Goal: Obtain resource: Obtain resource

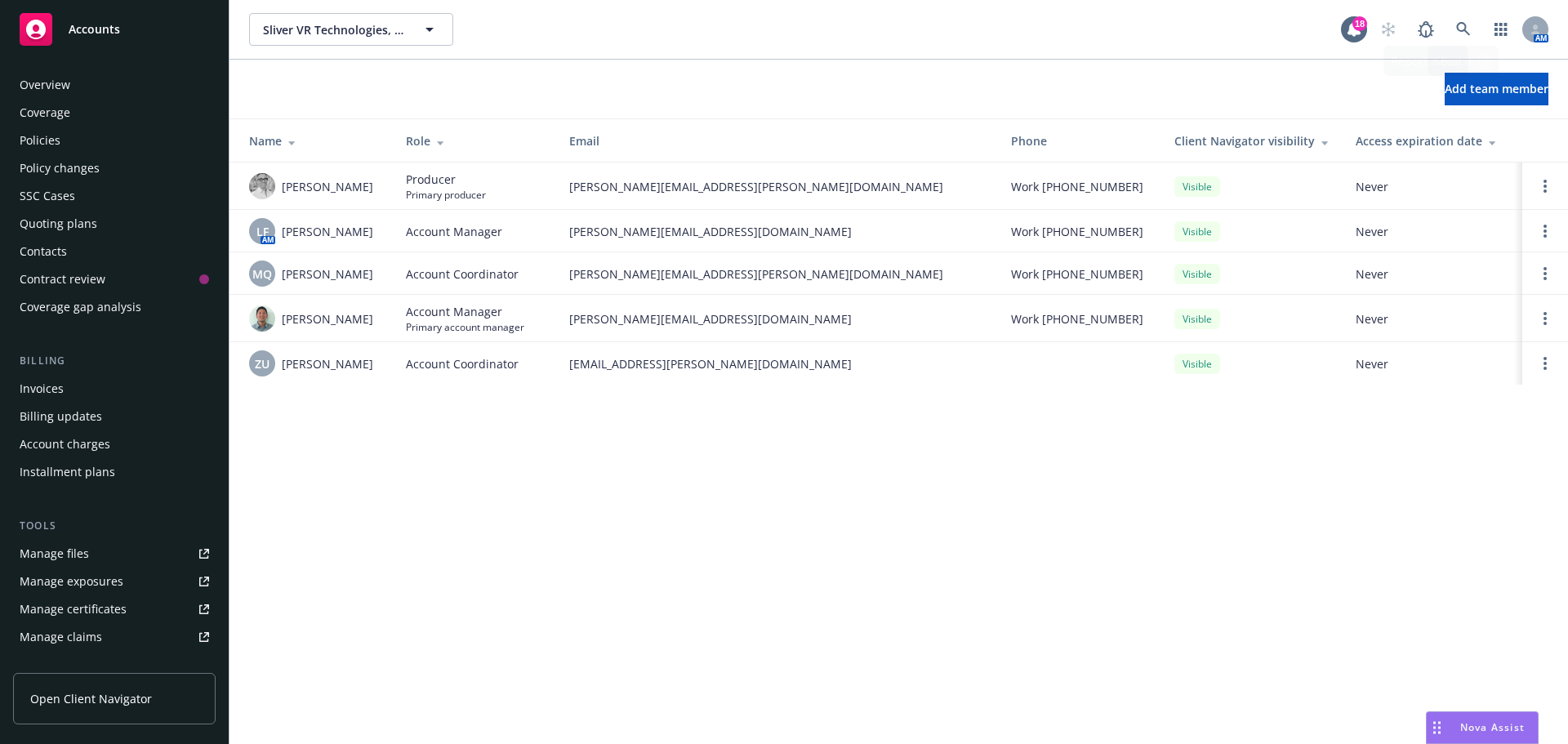
scroll to position [320, 0]
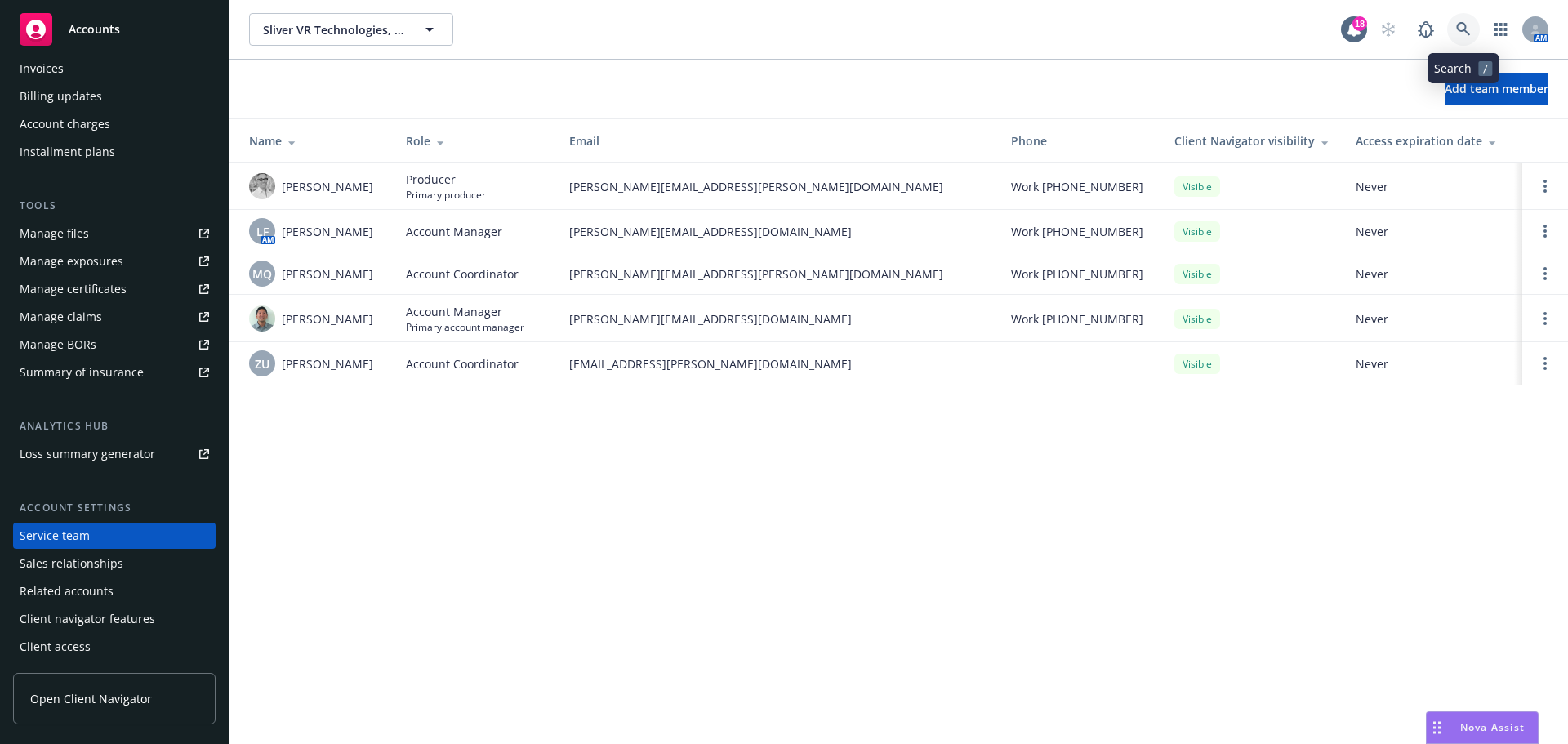
click at [1458, 26] on icon at bounding box center [1463, 29] width 14 height 14
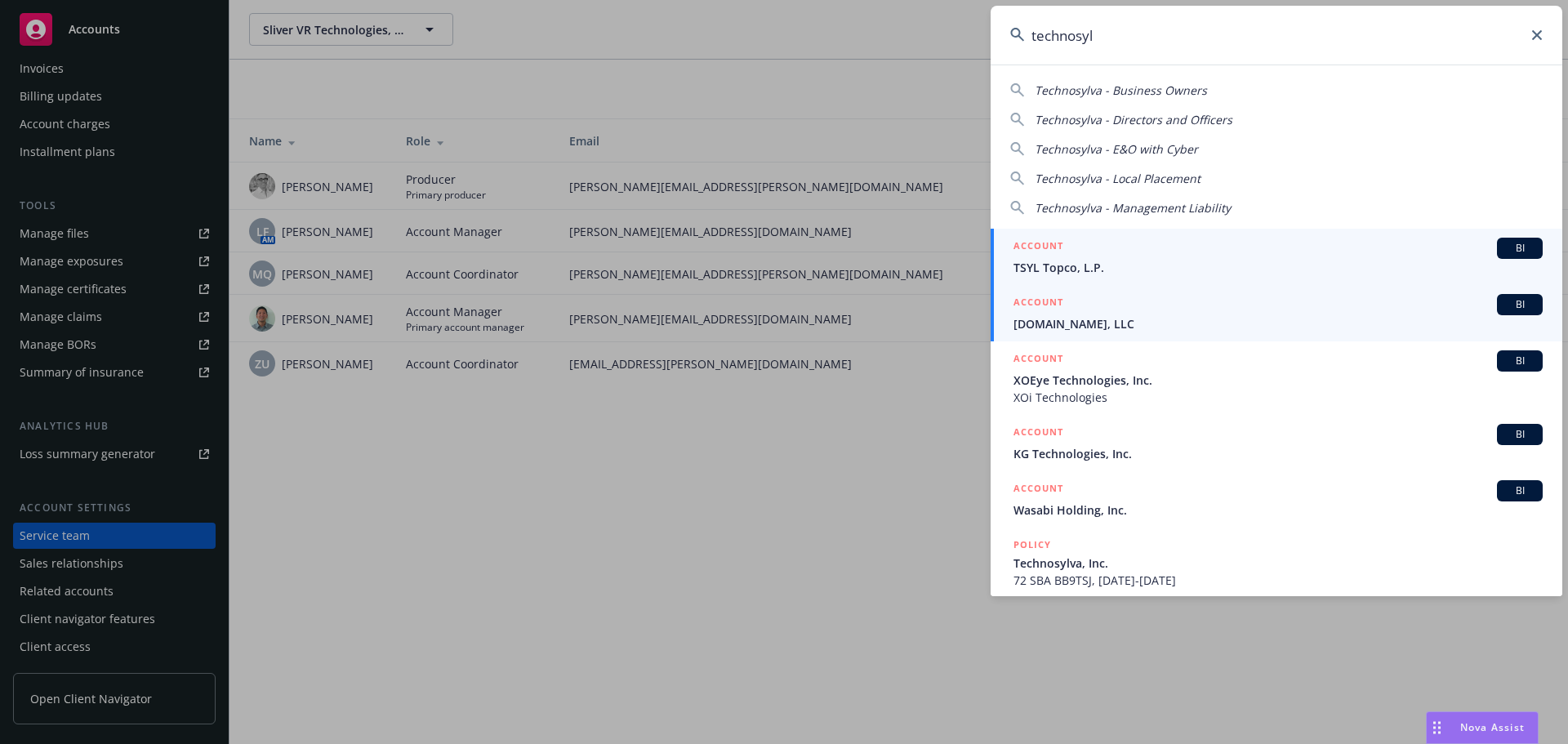
type input "technosyl"
click at [1507, 248] on span "BI" at bounding box center [1520, 248] width 33 height 14
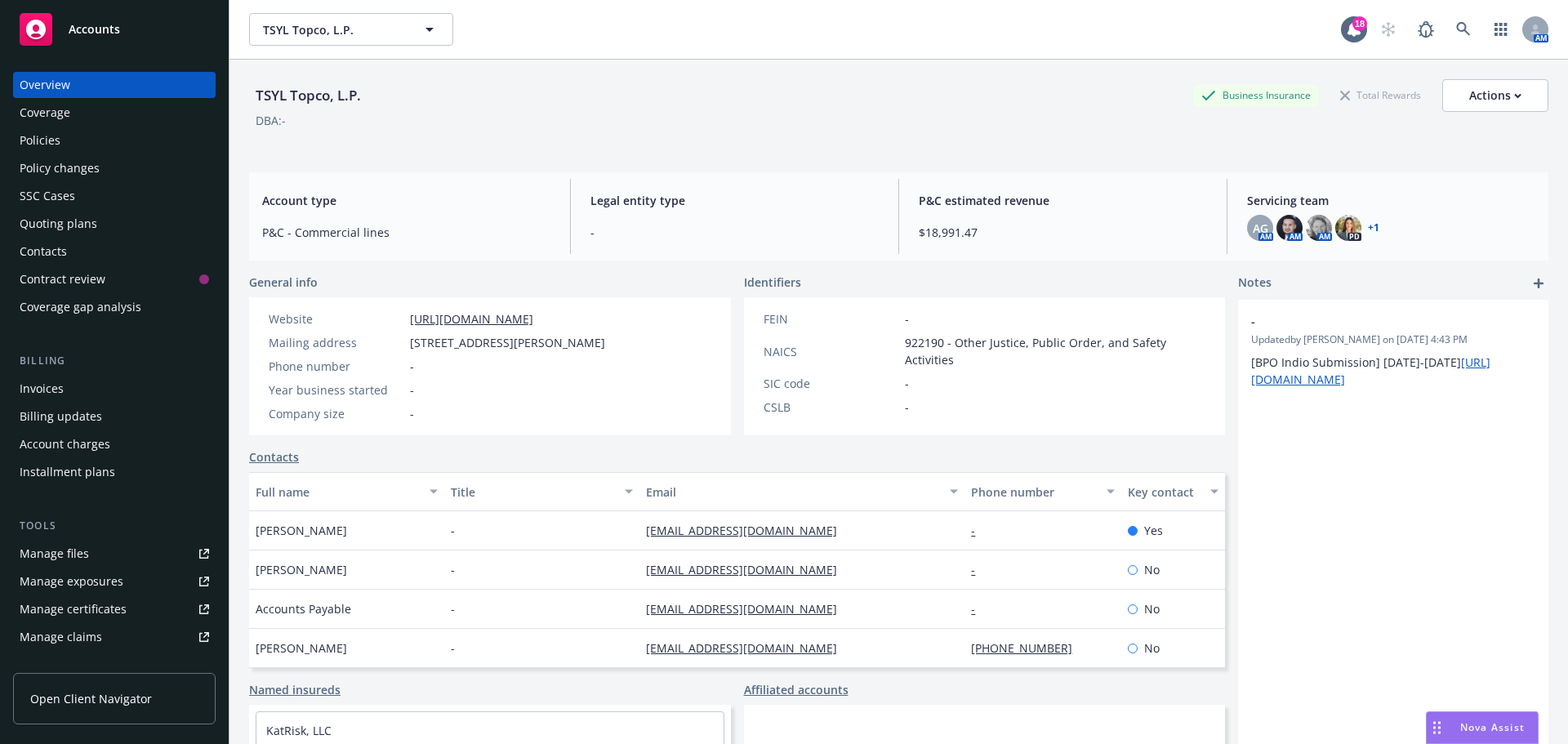
click at [50, 142] on div "Policies" at bounding box center [40, 140] width 41 height 26
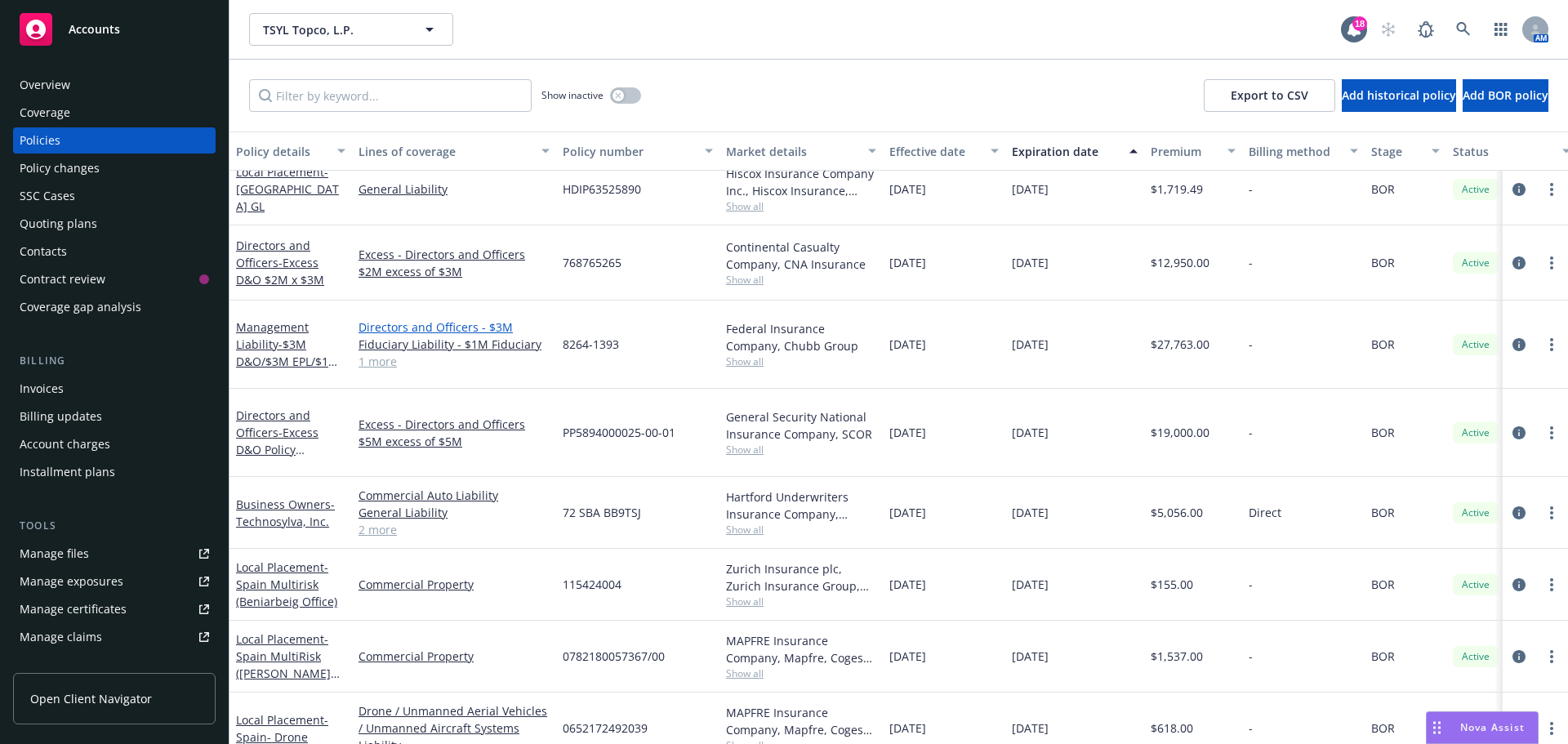
scroll to position [163, 0]
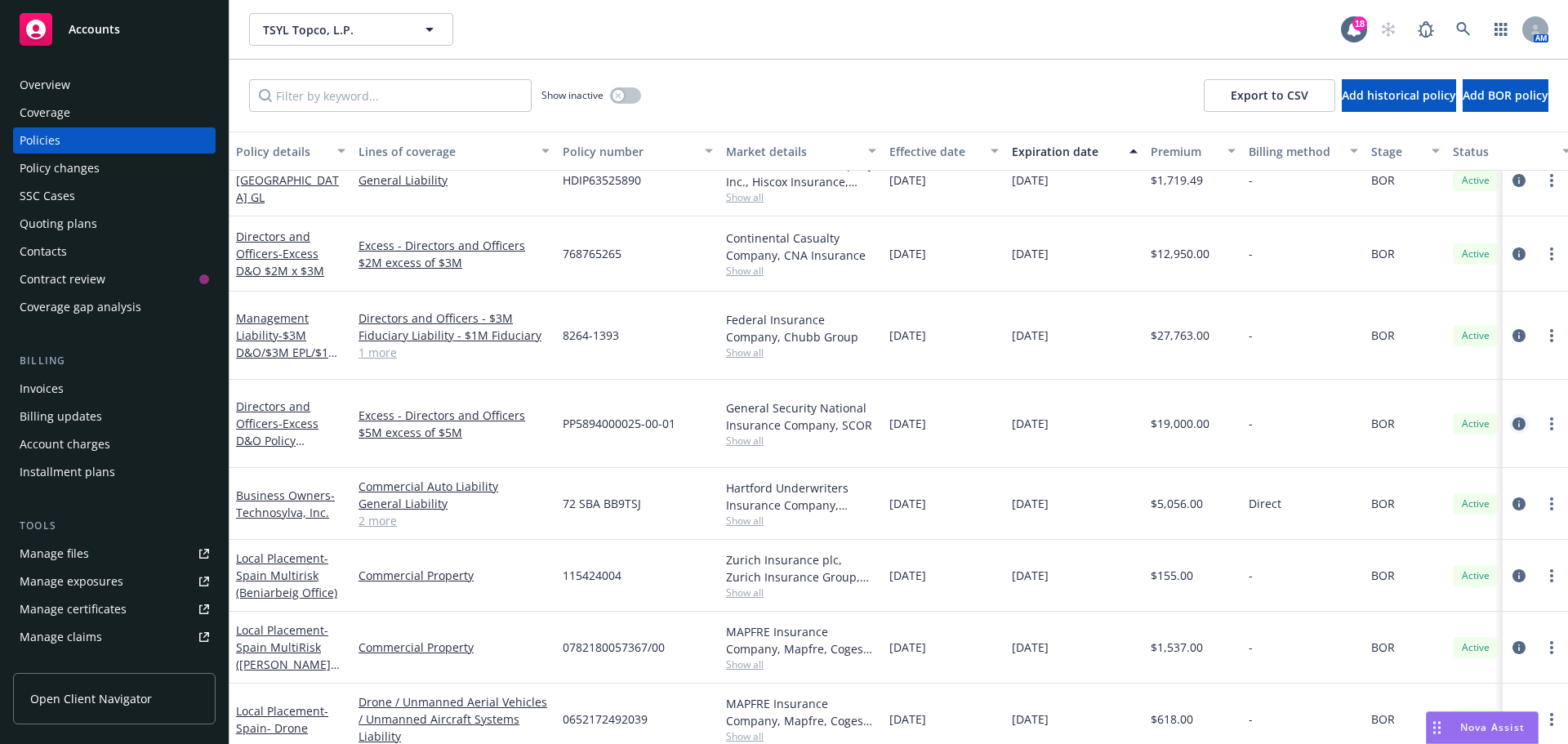
click at [1512, 417] on icon "circleInformation" at bounding box center [1518, 423] width 13 height 13
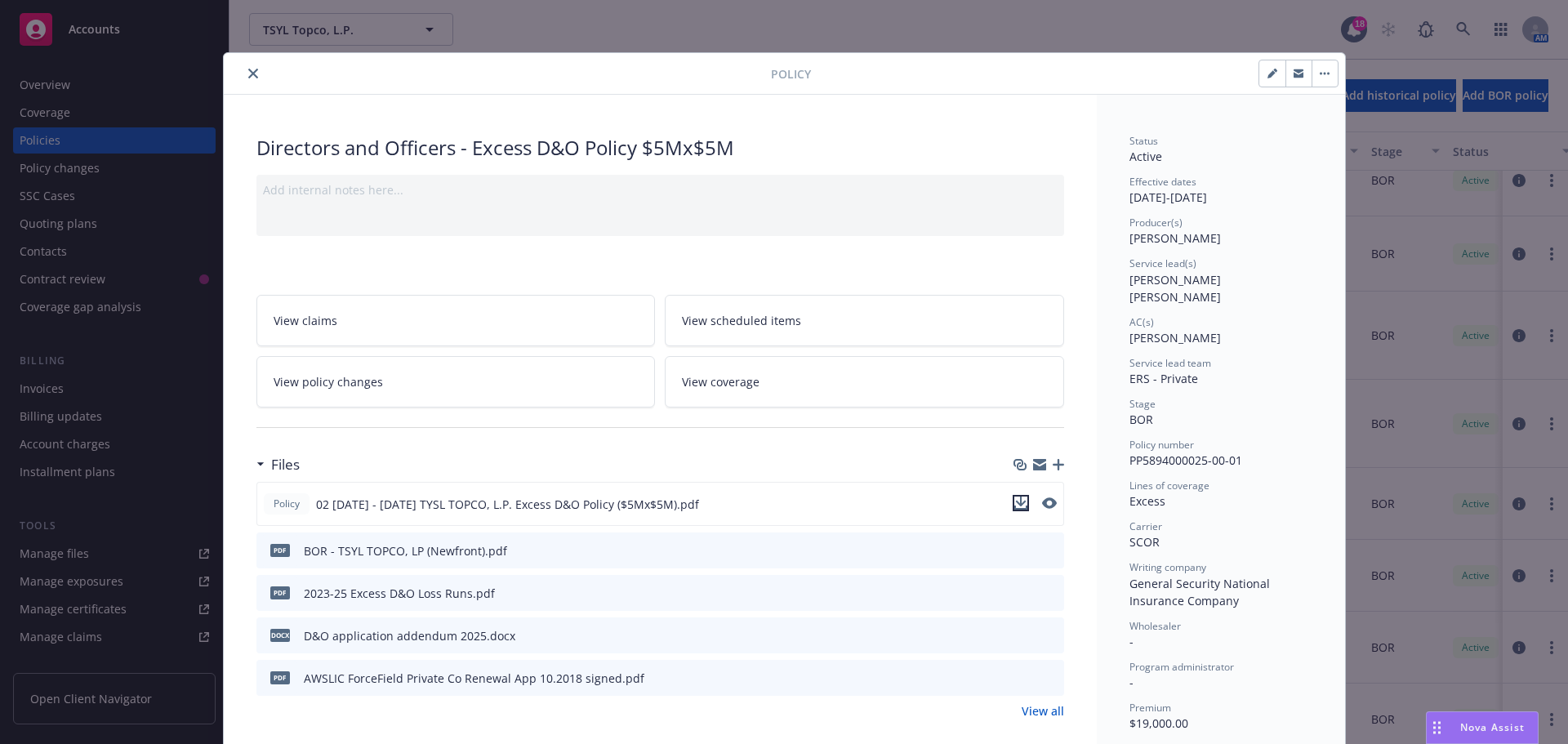
click at [1017, 504] on icon "download file" at bounding box center [1020, 502] width 13 height 13
click at [244, 72] on button "close" at bounding box center [253, 73] width 19 height 19
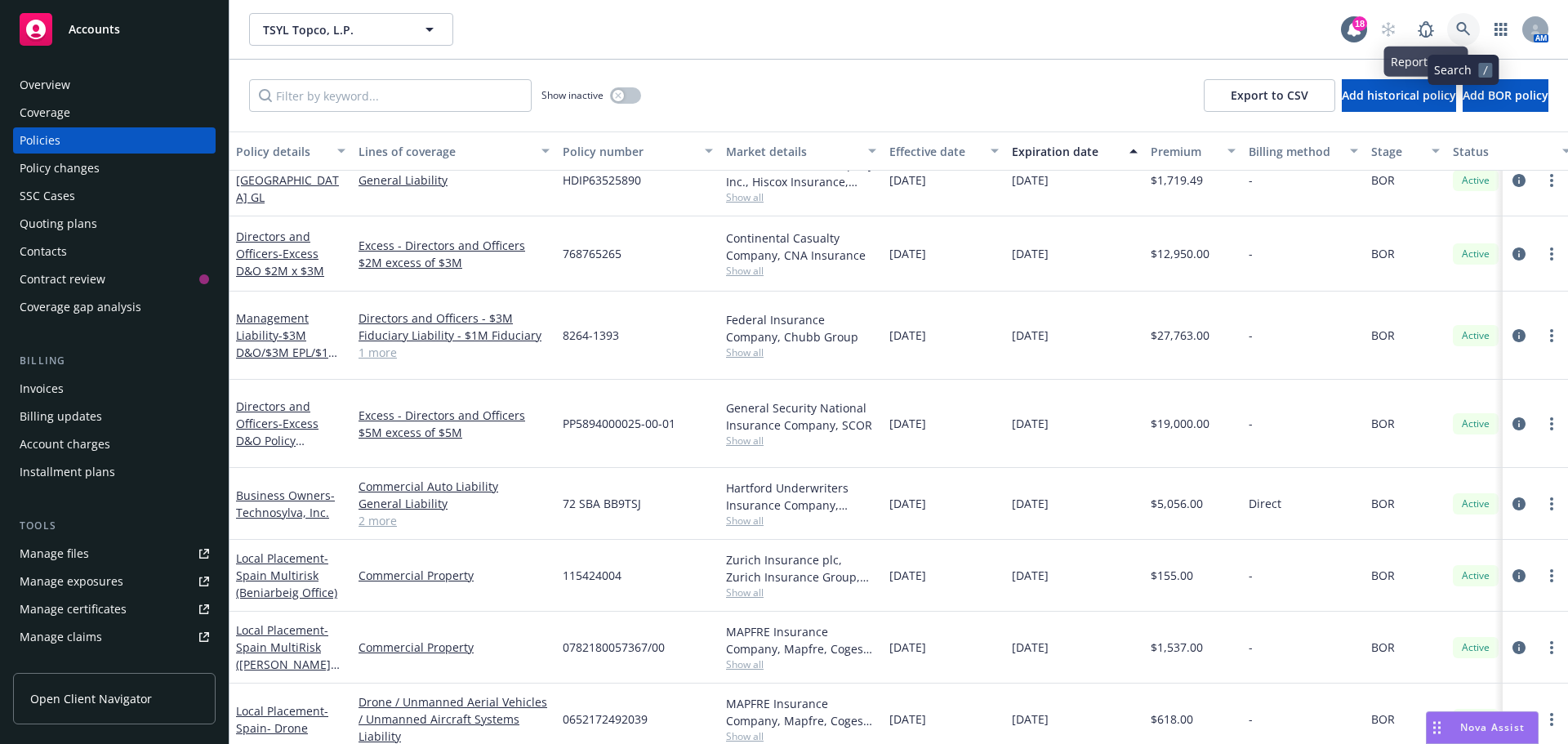
click at [1459, 21] on link at bounding box center [1463, 29] width 33 height 33
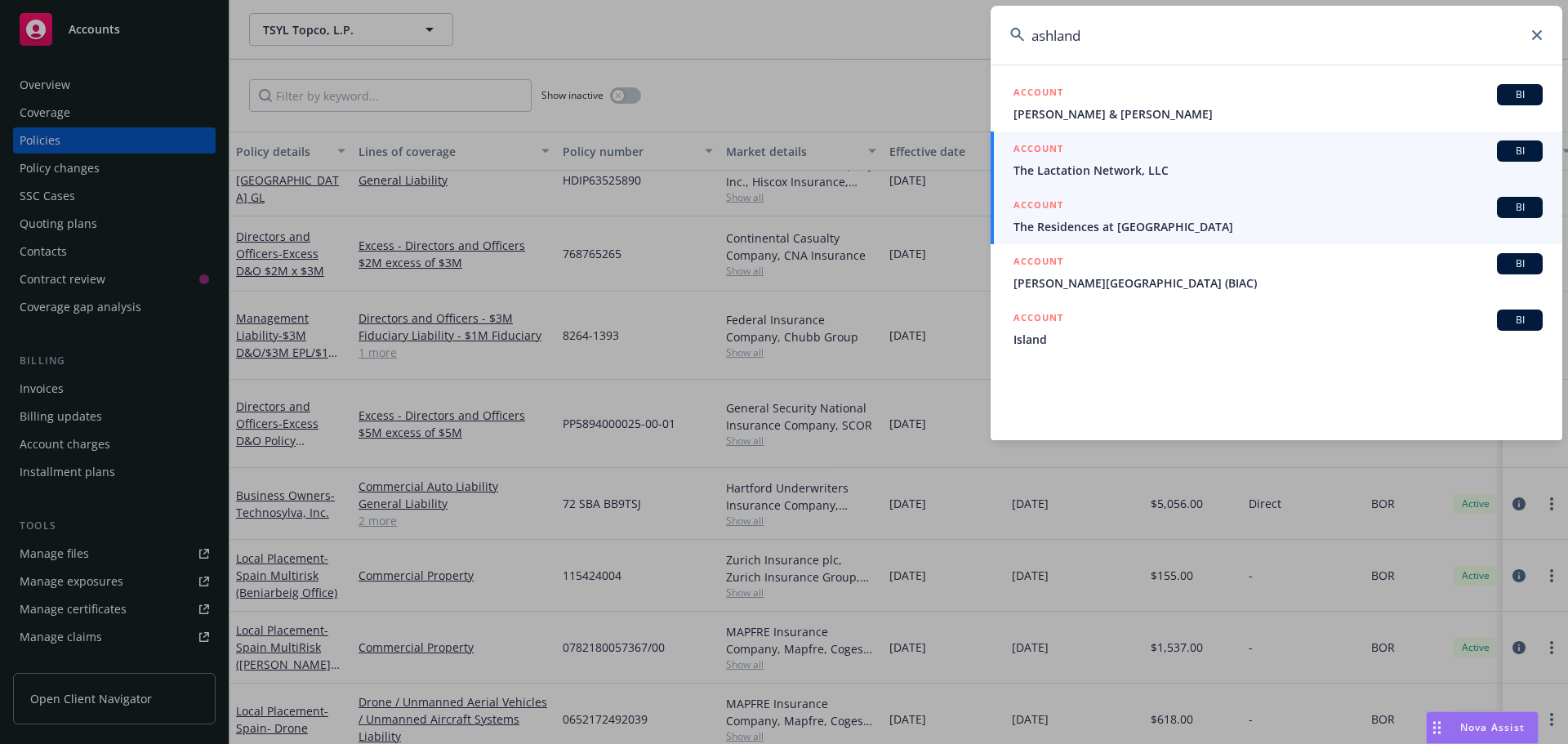
type input "ashland"
click at [1521, 147] on span "BI" at bounding box center [1520, 150] width 33 height 14
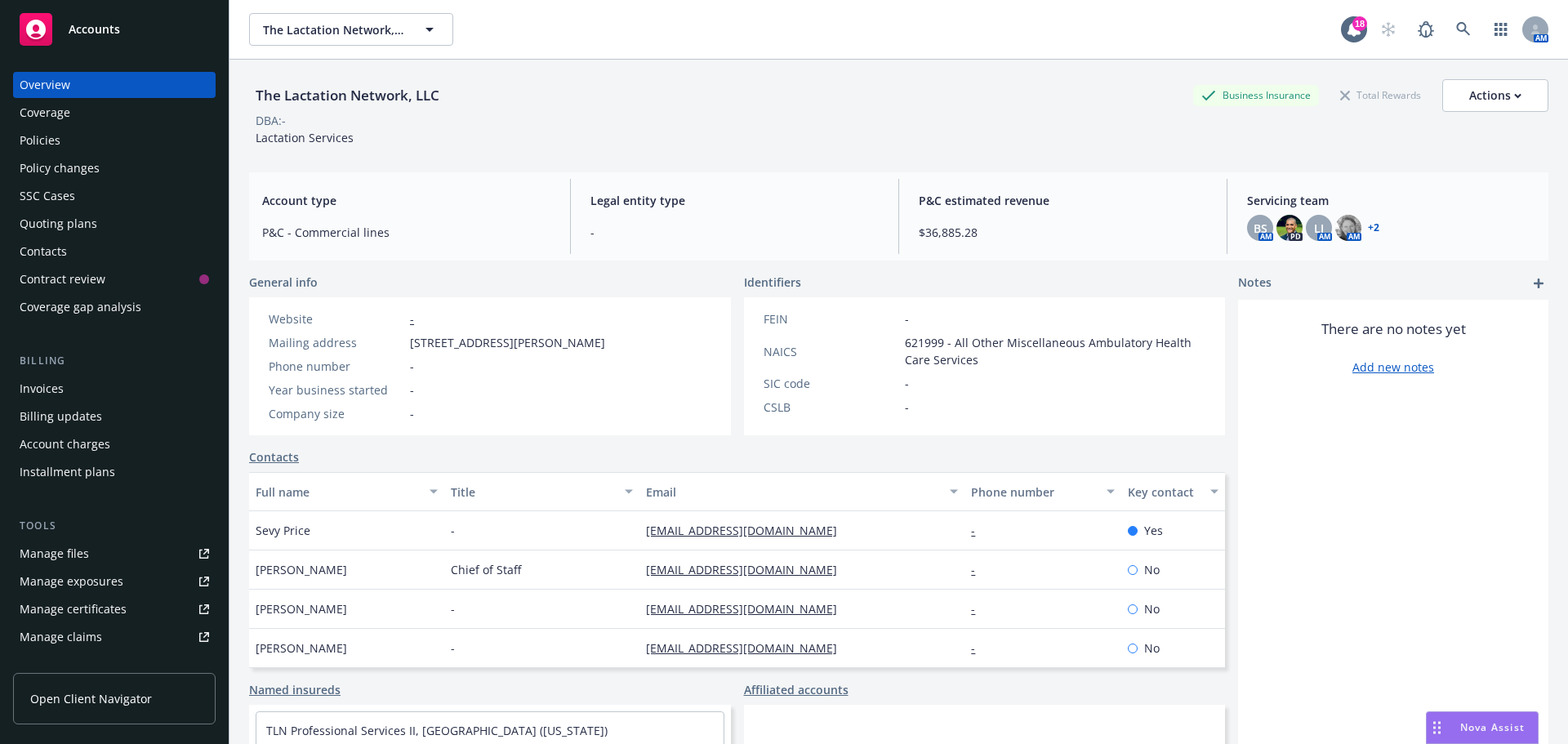
click at [70, 144] on div "Policies" at bounding box center [114, 140] width 189 height 26
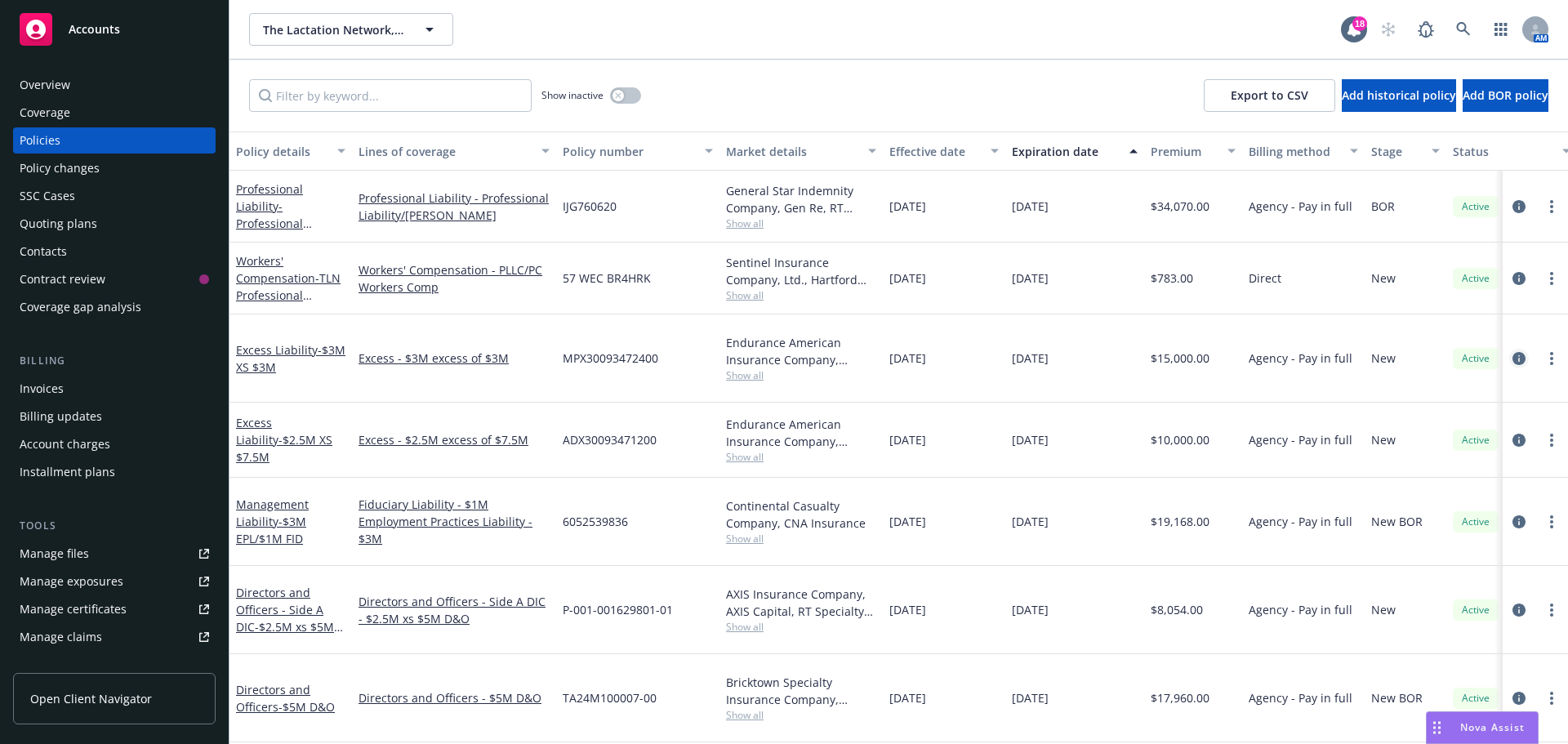
click at [1512, 352] on icon "circleInformation" at bounding box center [1518, 358] width 13 height 13
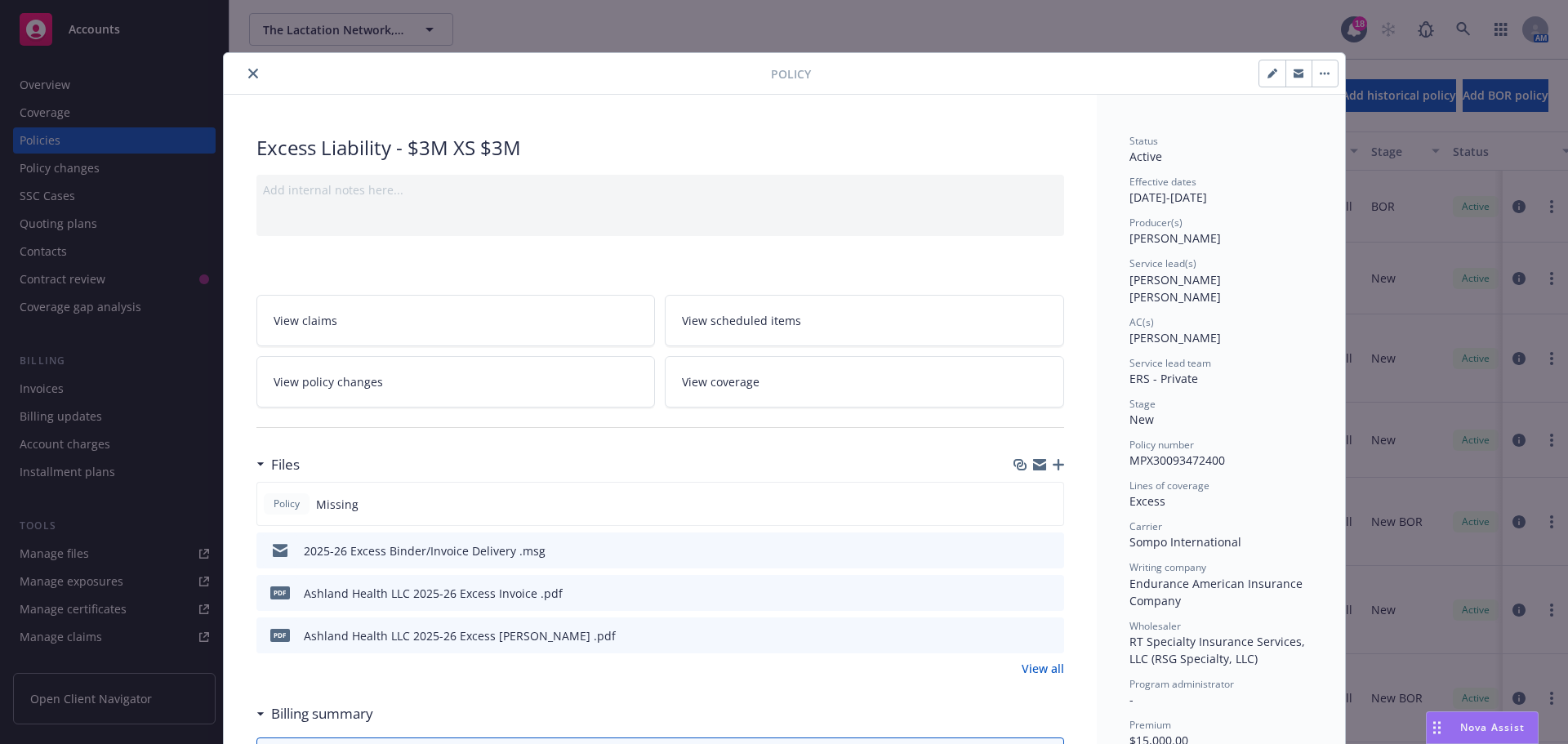
click at [1016, 552] on icon "download file" at bounding box center [1021, 549] width 13 height 13
click at [1015, 635] on icon "download file" at bounding box center [1021, 634] width 13 height 13
click at [249, 72] on icon "close" at bounding box center [254, 74] width 10 height 10
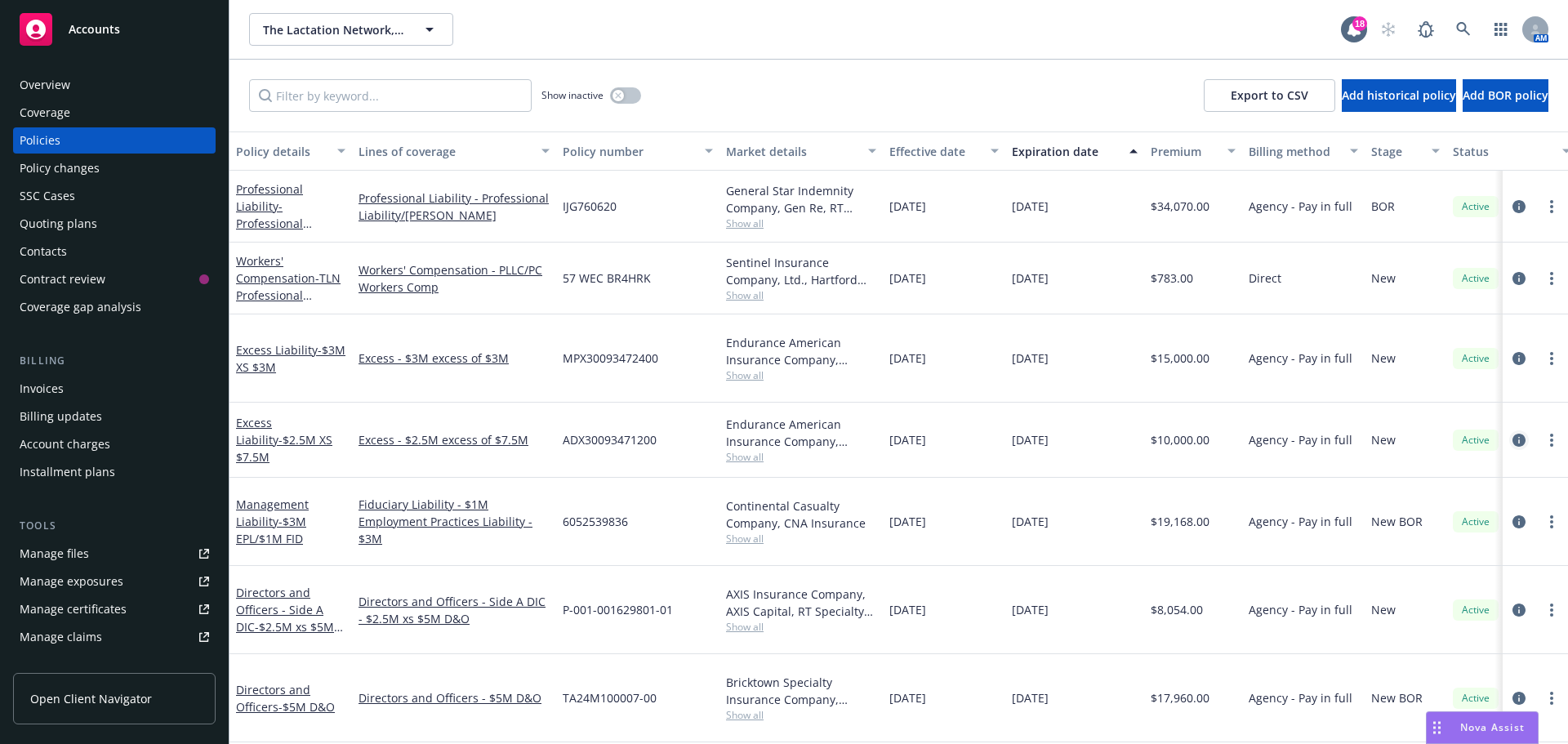
click at [1512, 434] on icon "circleInformation" at bounding box center [1518, 440] width 13 height 13
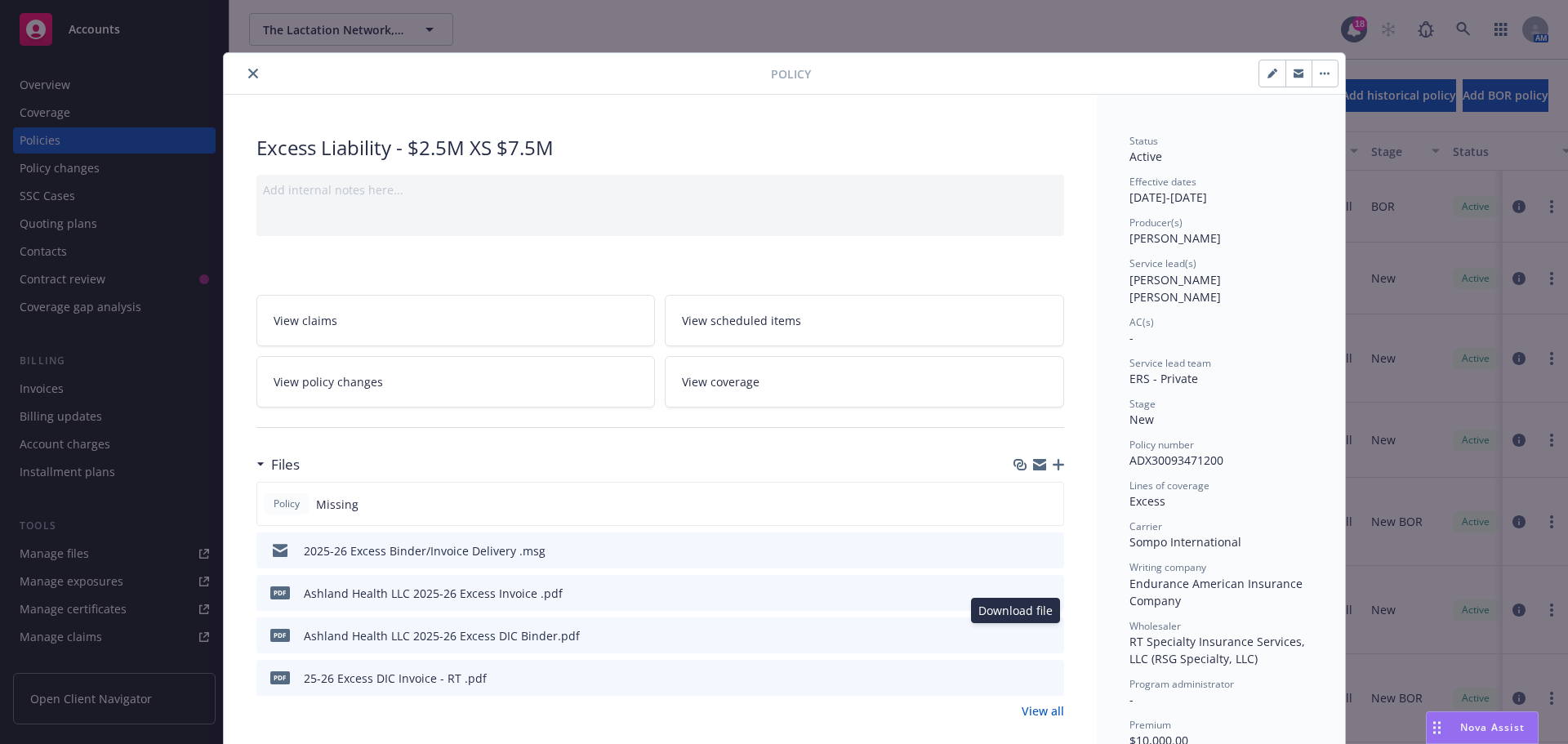
click at [1017, 633] on icon "download file" at bounding box center [1021, 634] width 13 height 13
click at [1478, 725] on span "Nova Assist" at bounding box center [1493, 727] width 64 height 14
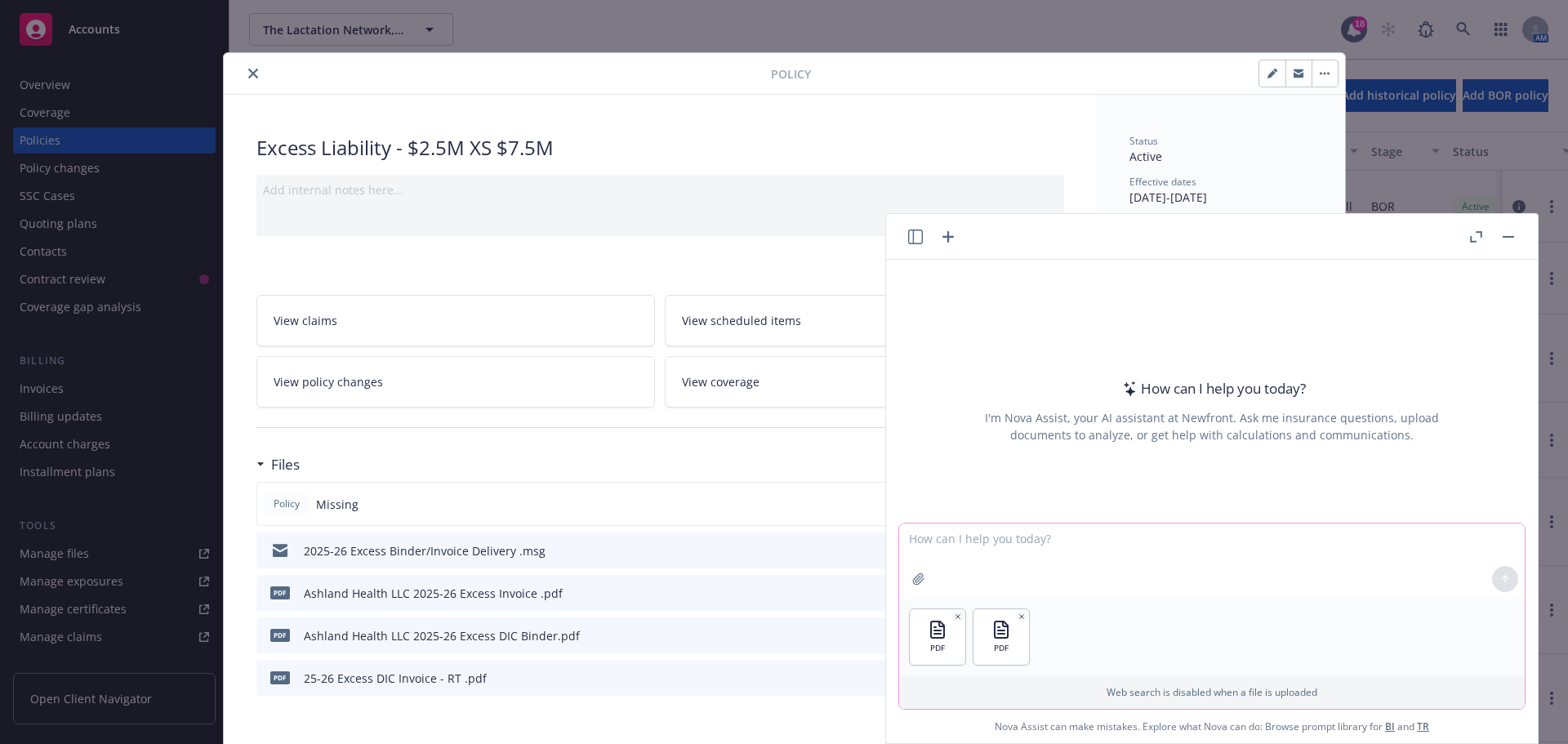
click at [947, 574] on textarea at bounding box center [1212, 561] width 626 height 75
type textarea "P"
type textarea "compare the binder against the policy and let me know of any inconsistencies"
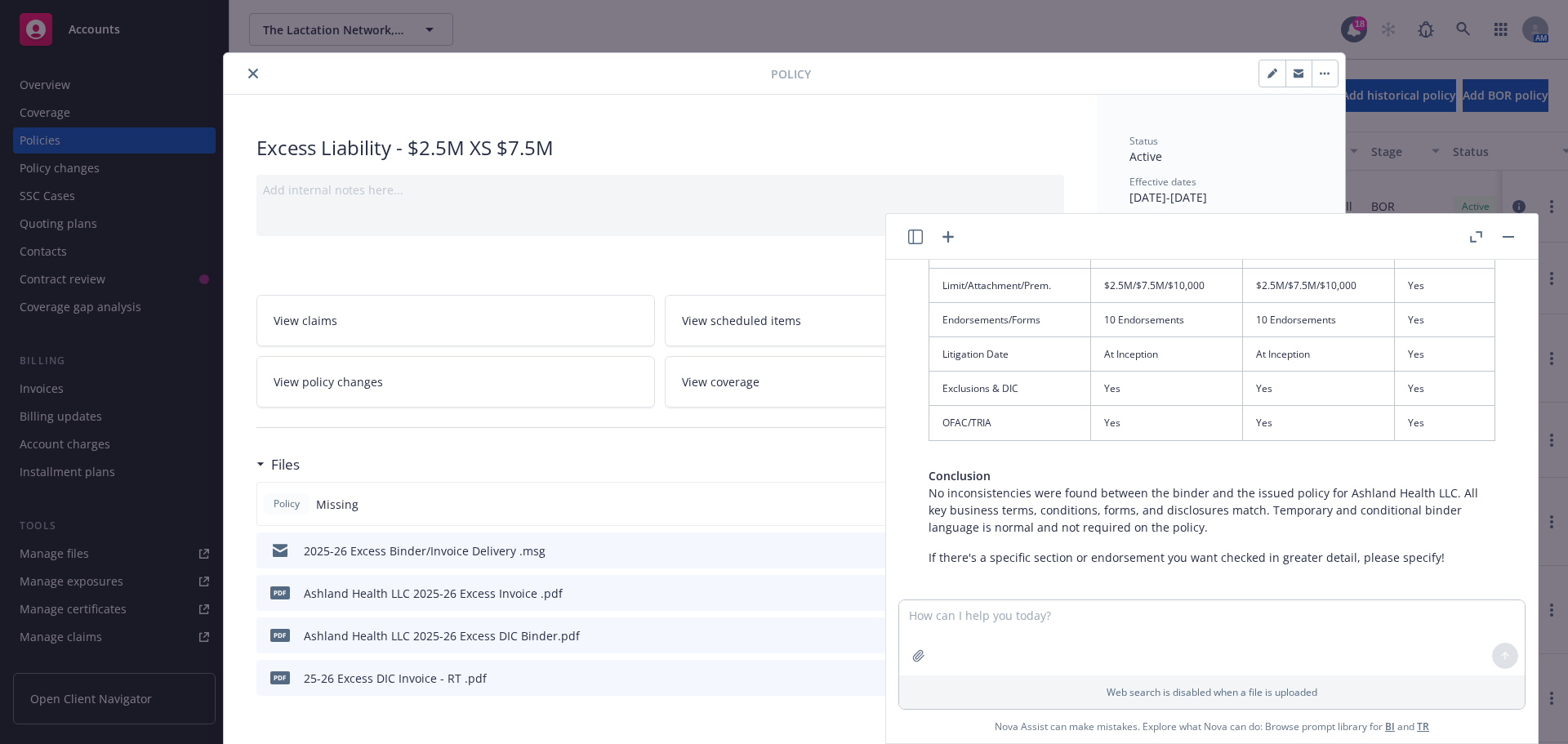
scroll to position [843, 0]
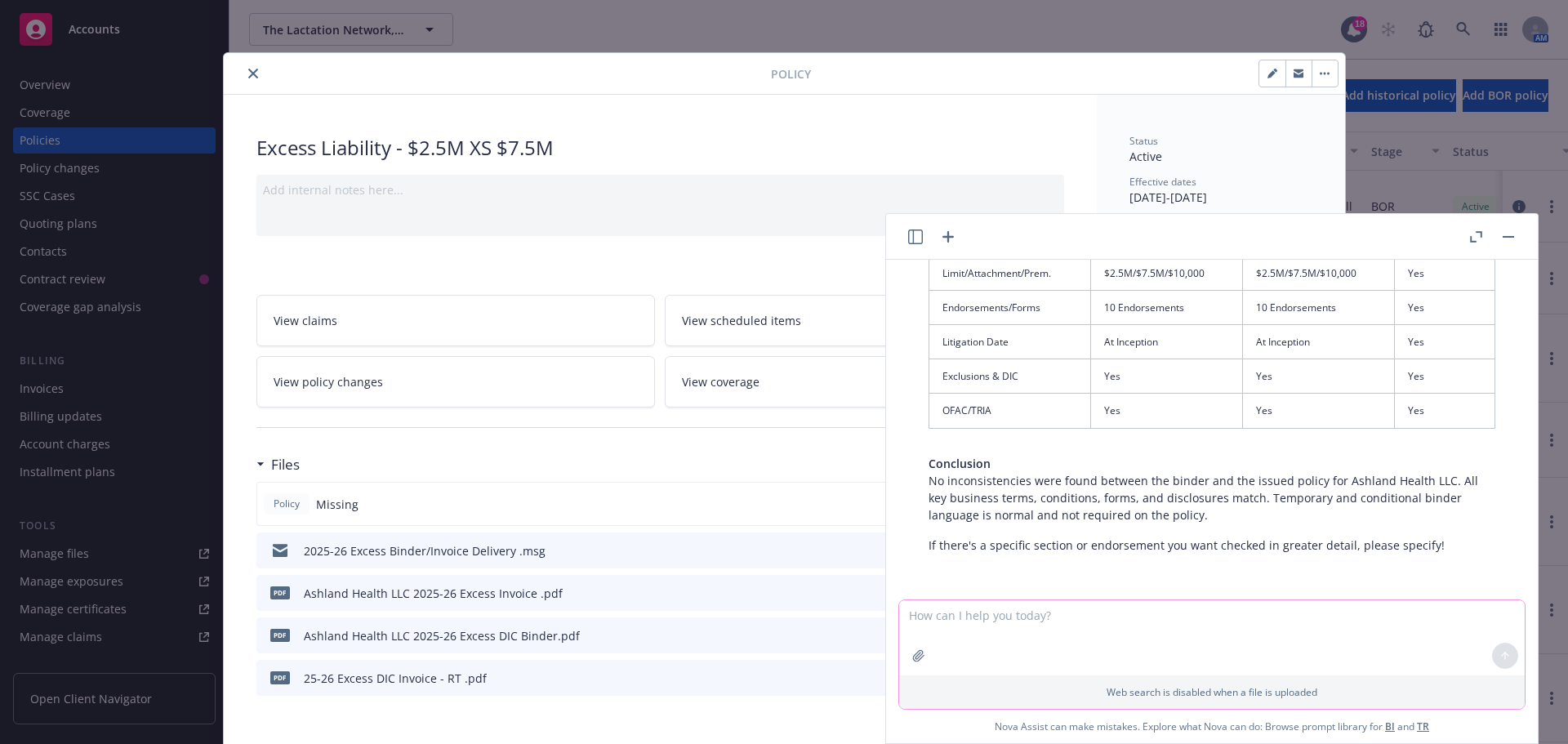
click at [967, 621] on textarea at bounding box center [1212, 637] width 626 height 75
type textarea "all endorsement"
